Goal: Task Accomplishment & Management: Manage account settings

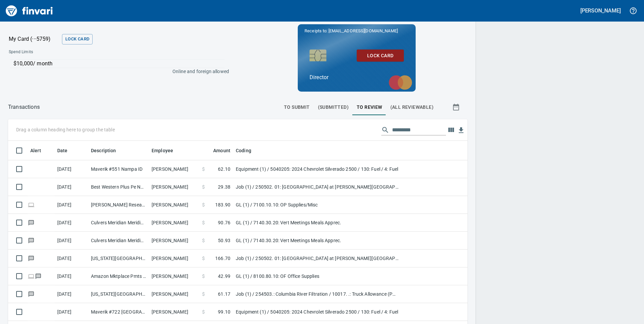
scroll to position [245, 444]
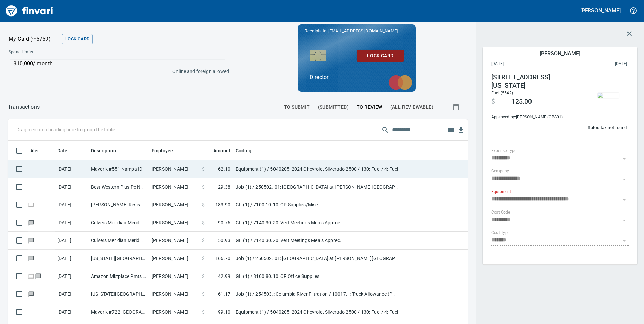
click at [144, 167] on td "Maverik #551 Nampa ID" at bounding box center [118, 169] width 61 height 18
type input "**********"
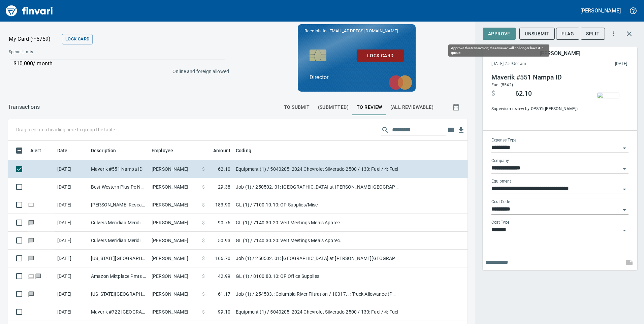
click at [503, 34] on span "Approve" at bounding box center [499, 34] width 22 height 8
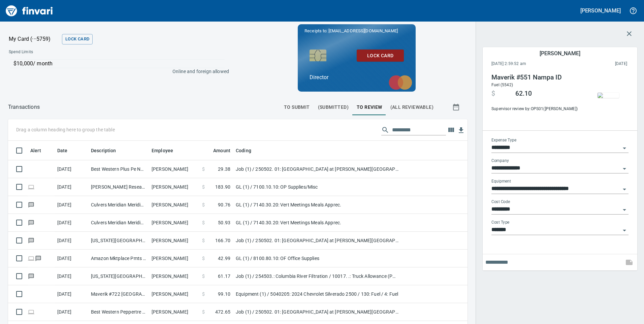
scroll to position [245, 444]
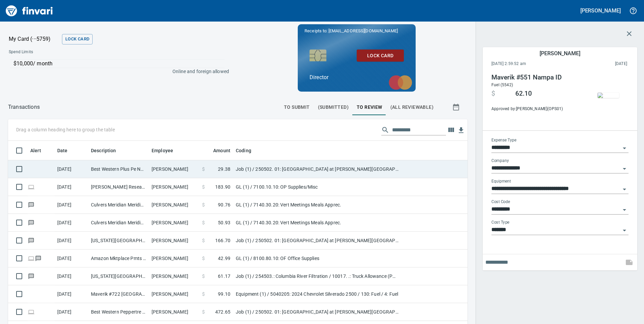
click at [211, 174] on td "$ 29.38" at bounding box center [216, 169] width 34 height 18
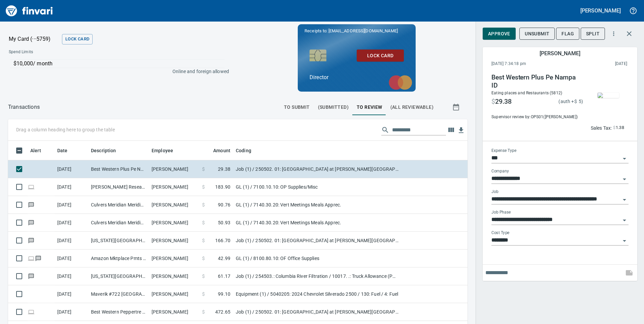
scroll to position [245, 444]
click at [500, 33] on span "Approve" at bounding box center [499, 34] width 22 height 8
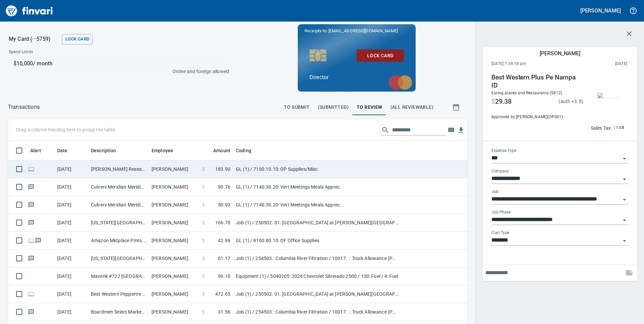
click at [154, 169] on td "[PERSON_NAME]" at bounding box center [174, 169] width 51 height 18
type input "**"
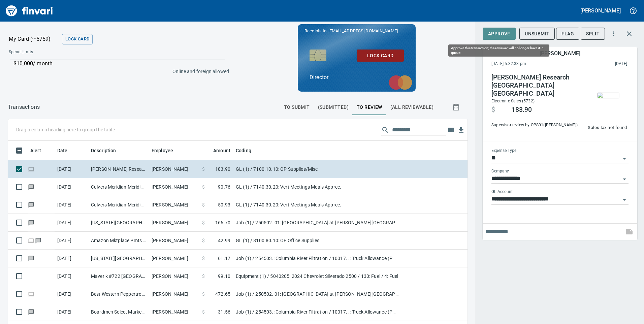
click at [498, 36] on span "Approve" at bounding box center [499, 34] width 22 height 8
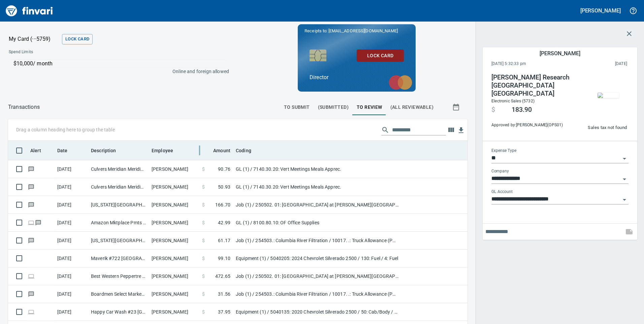
scroll to position [245, 444]
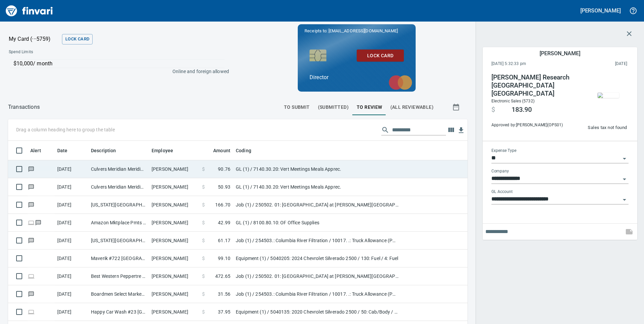
click at [182, 171] on td "[PERSON_NAME]" at bounding box center [174, 169] width 51 height 18
type input "**********"
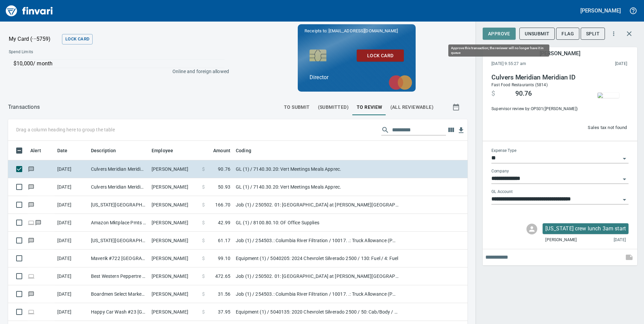
click at [502, 36] on span "Approve" at bounding box center [499, 34] width 22 height 8
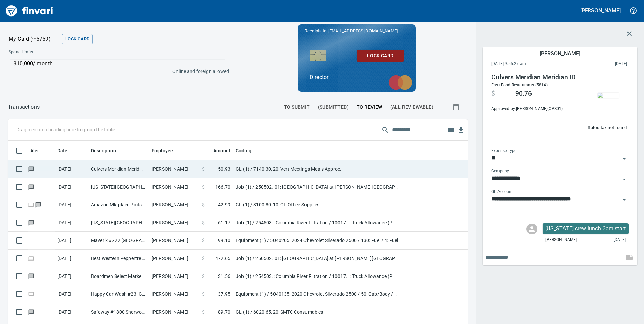
scroll to position [245, 444]
click at [223, 171] on span "50.93" at bounding box center [224, 169] width 12 height 7
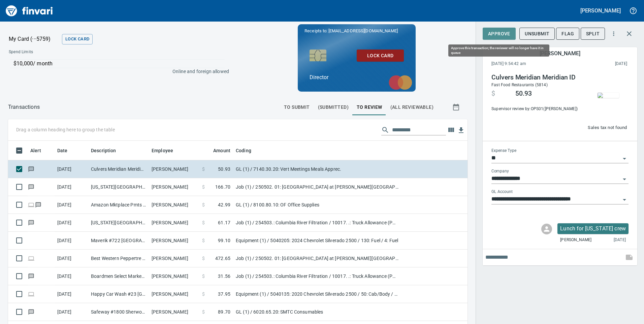
click at [498, 34] on span "Approve" at bounding box center [499, 34] width 22 height 8
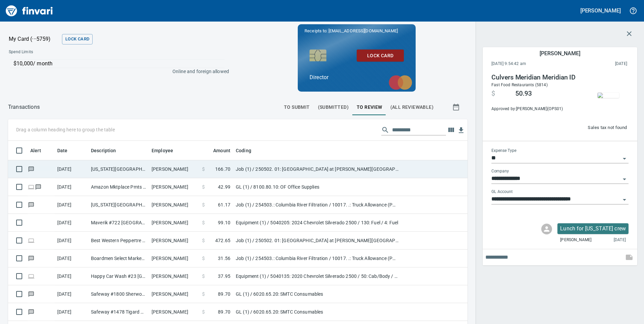
click at [192, 173] on td "[PERSON_NAME]" at bounding box center [174, 169] width 51 height 18
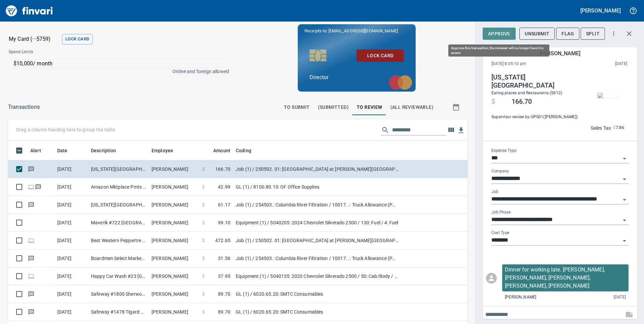
click at [496, 36] on span "Approve" at bounding box center [499, 34] width 22 height 8
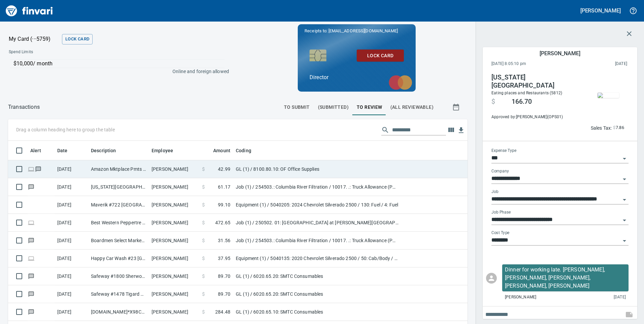
click at [122, 168] on td "Amazon Mktplace Pmts [DOMAIN_NAME][URL] WA" at bounding box center [118, 169] width 61 height 18
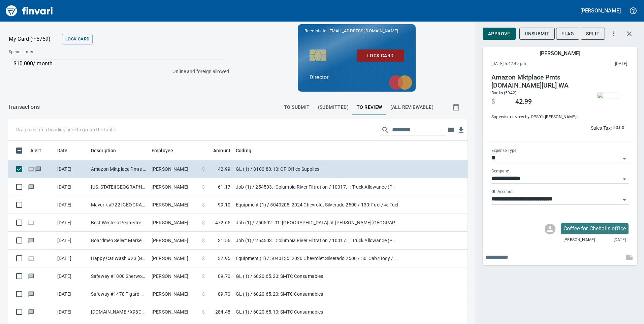
scroll to position [245, 449]
click at [495, 36] on span "Approve" at bounding box center [499, 34] width 22 height 8
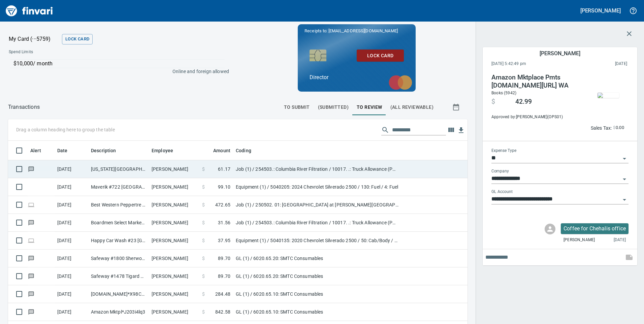
click at [112, 171] on td "[US_STATE][GEOGRAPHIC_DATA]" at bounding box center [118, 169] width 61 height 18
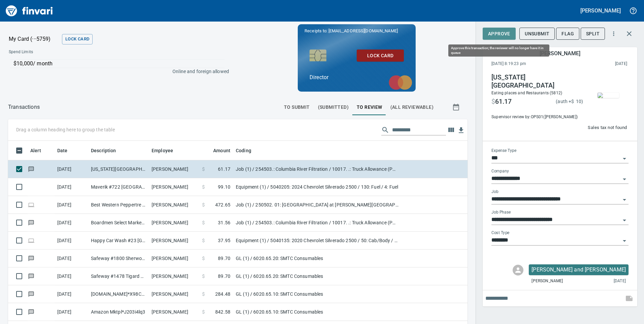
click at [499, 33] on span "Approve" at bounding box center [499, 34] width 22 height 8
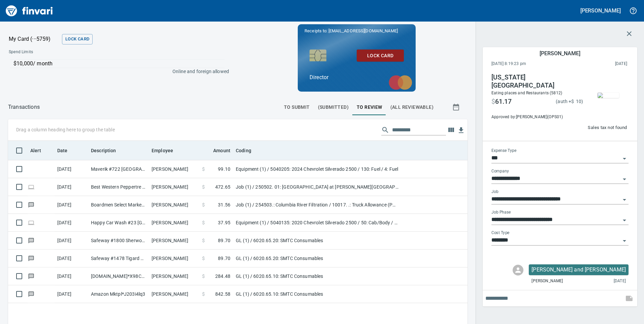
scroll to position [245, 449]
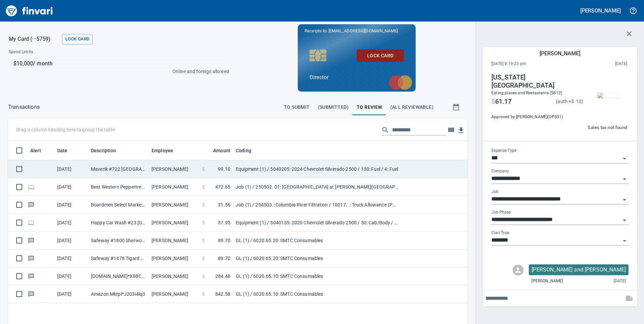
click at [118, 170] on td "Maverik #722 [GEOGRAPHIC_DATA] OR" at bounding box center [118, 169] width 61 height 18
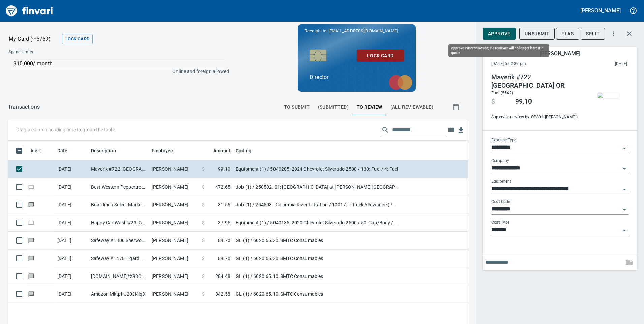
click at [498, 31] on span "Approve" at bounding box center [499, 34] width 22 height 8
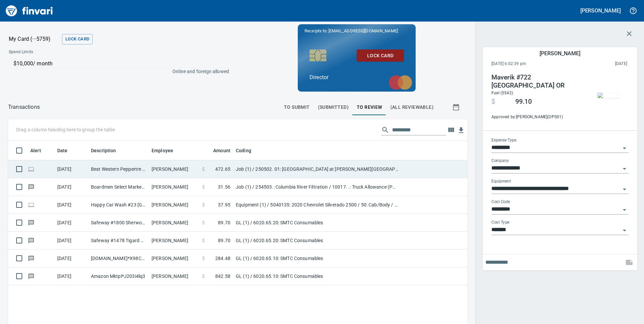
scroll to position [245, 449]
click at [139, 171] on td "Best Western Peppertre Nampa ID" at bounding box center [118, 169] width 61 height 18
type input "***"
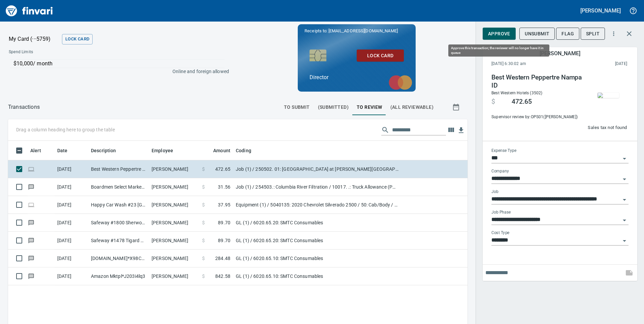
scroll to position [245, 449]
click at [500, 32] on span "Approve" at bounding box center [499, 34] width 22 height 8
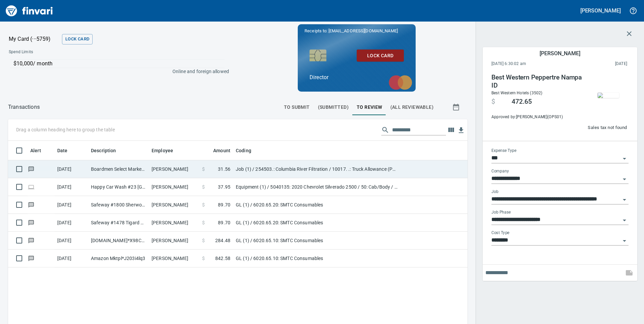
click at [124, 171] on td "Boardmen Select MarkeT [PERSON_NAME] OR" at bounding box center [118, 169] width 61 height 18
type input "**********"
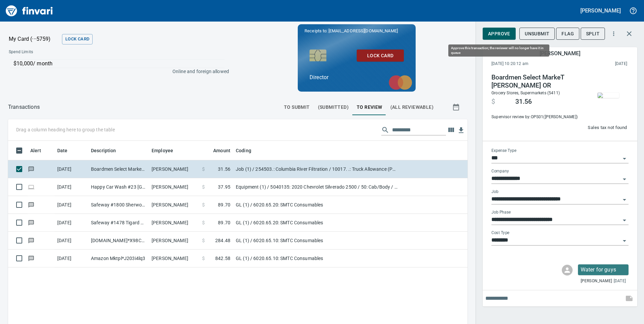
scroll to position [245, 449]
click at [499, 32] on span "Approve" at bounding box center [499, 34] width 22 height 8
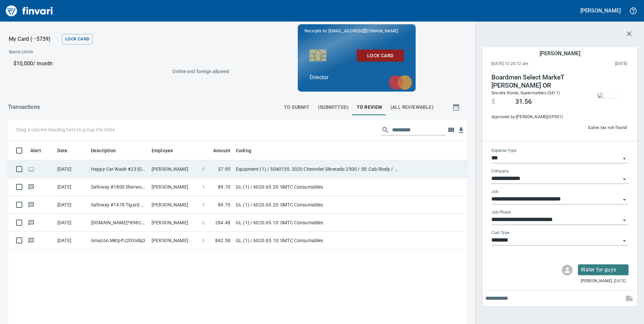
click at [110, 173] on td "Happy Car Wash #23 [GEOGRAPHIC_DATA] [GEOGRAPHIC_DATA]" at bounding box center [118, 169] width 61 height 18
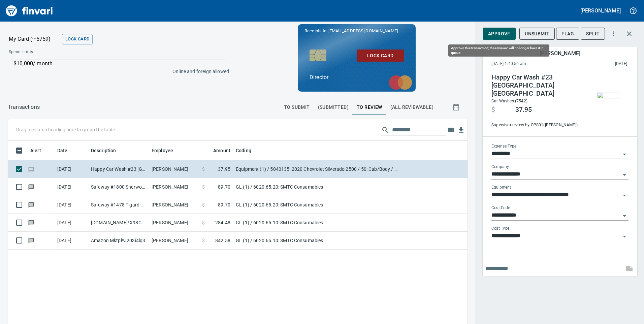
scroll to position [245, 449]
click at [499, 37] on span "Approve" at bounding box center [499, 34] width 22 height 8
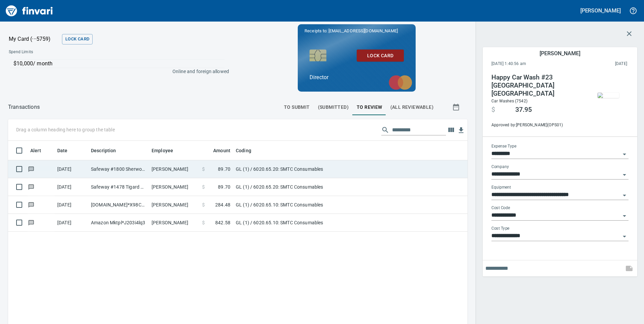
click at [161, 176] on td "[PERSON_NAME]" at bounding box center [174, 169] width 51 height 18
type input "**"
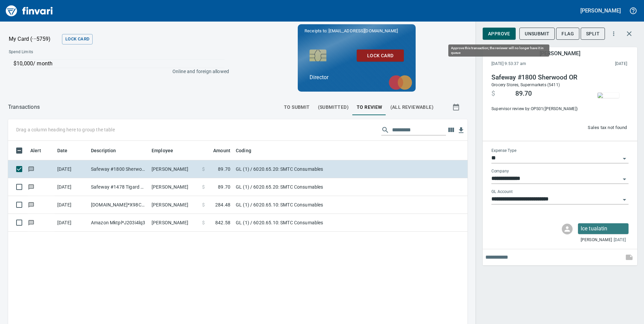
scroll to position [245, 449]
click at [502, 32] on span "Approve" at bounding box center [499, 34] width 22 height 8
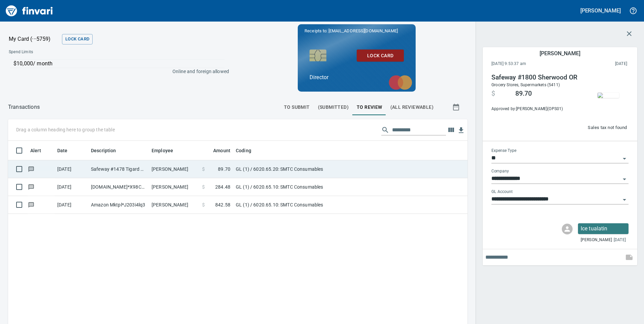
click at [113, 170] on td "Safeway #1478 Tigard OR" at bounding box center [118, 169] width 61 height 18
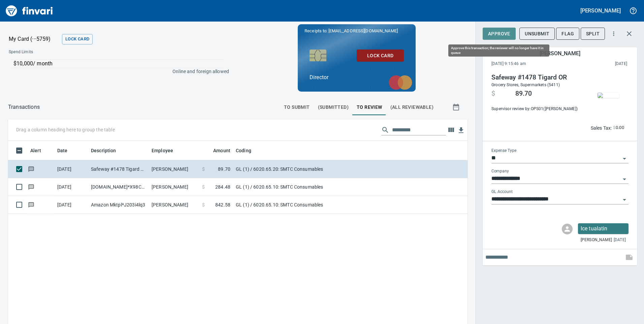
click at [492, 33] on span "Approve" at bounding box center [499, 34] width 22 height 8
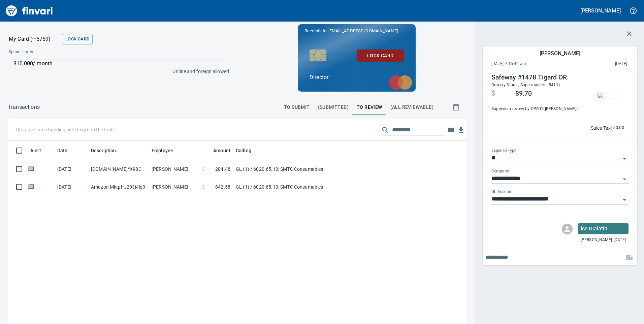
scroll to position [245, 449]
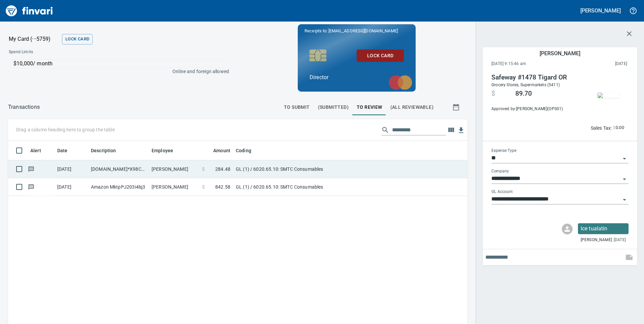
click at [120, 172] on td "[DOMAIN_NAME]*X98CG4UR3" at bounding box center [118, 169] width 61 height 18
type input "**********"
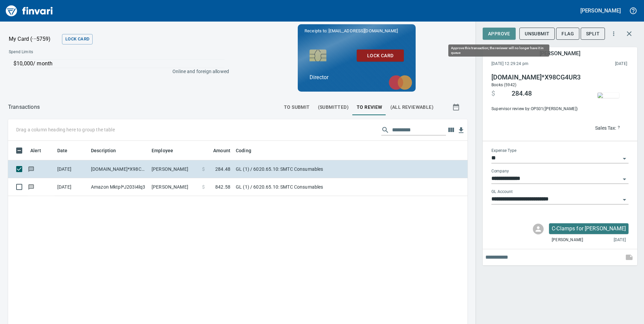
click at [499, 32] on span "Approve" at bounding box center [499, 34] width 22 height 8
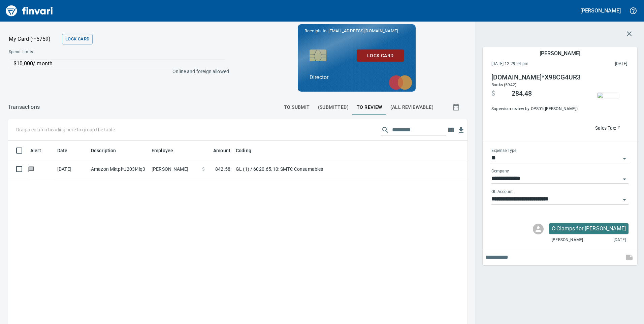
scroll to position [245, 449]
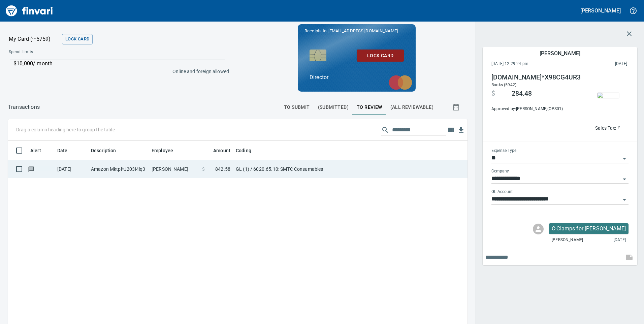
click at [145, 172] on td "Amazon Mktpl*J203i4lq3" at bounding box center [118, 169] width 61 height 18
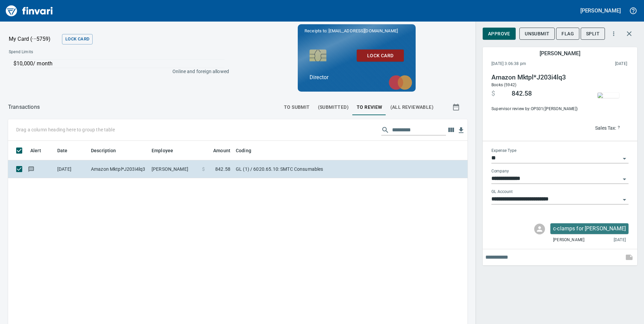
scroll to position [245, 449]
click at [502, 31] on span "Approve" at bounding box center [499, 34] width 22 height 8
